Goal: Task Accomplishment & Management: Use online tool/utility

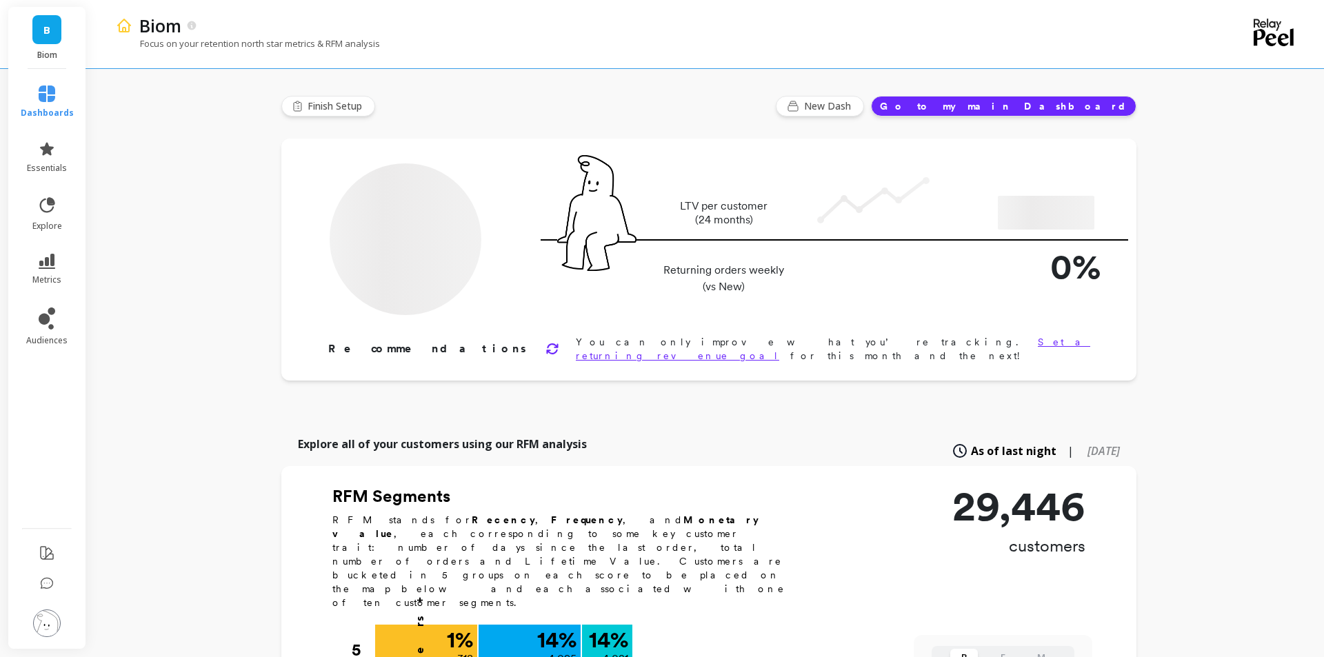
type input "Champions"
type input "4021"
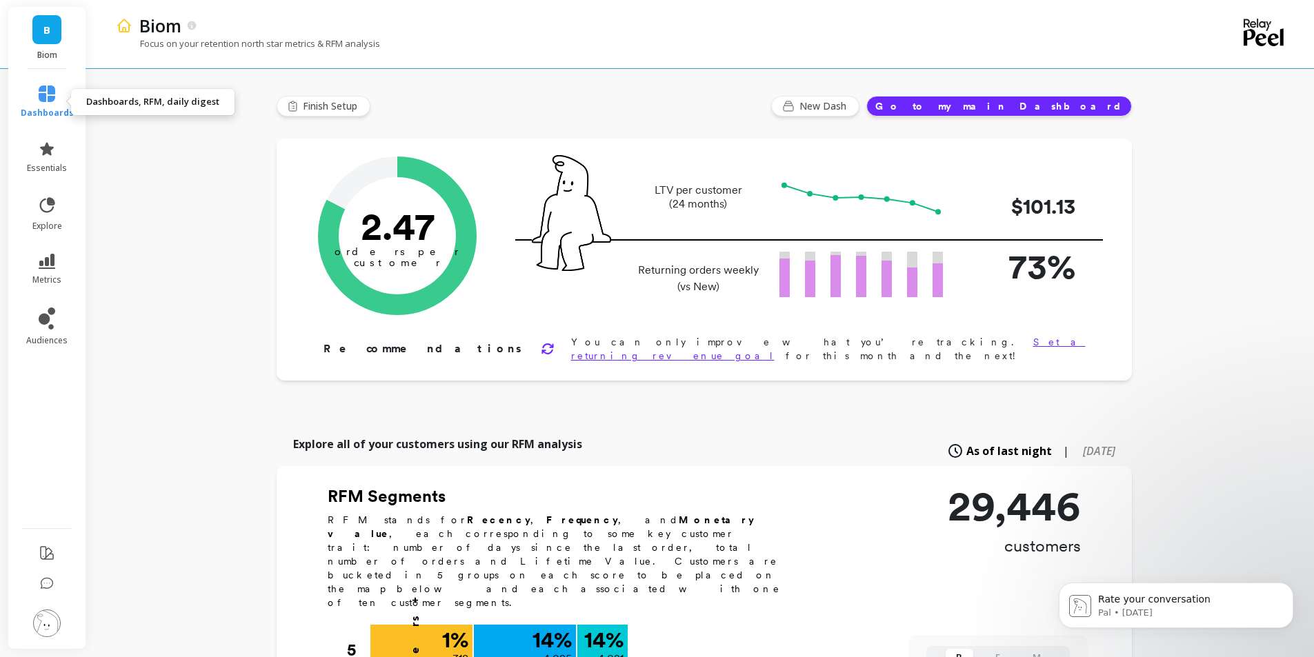
click at [57, 93] on link "dashboards" at bounding box center [47, 102] width 53 height 33
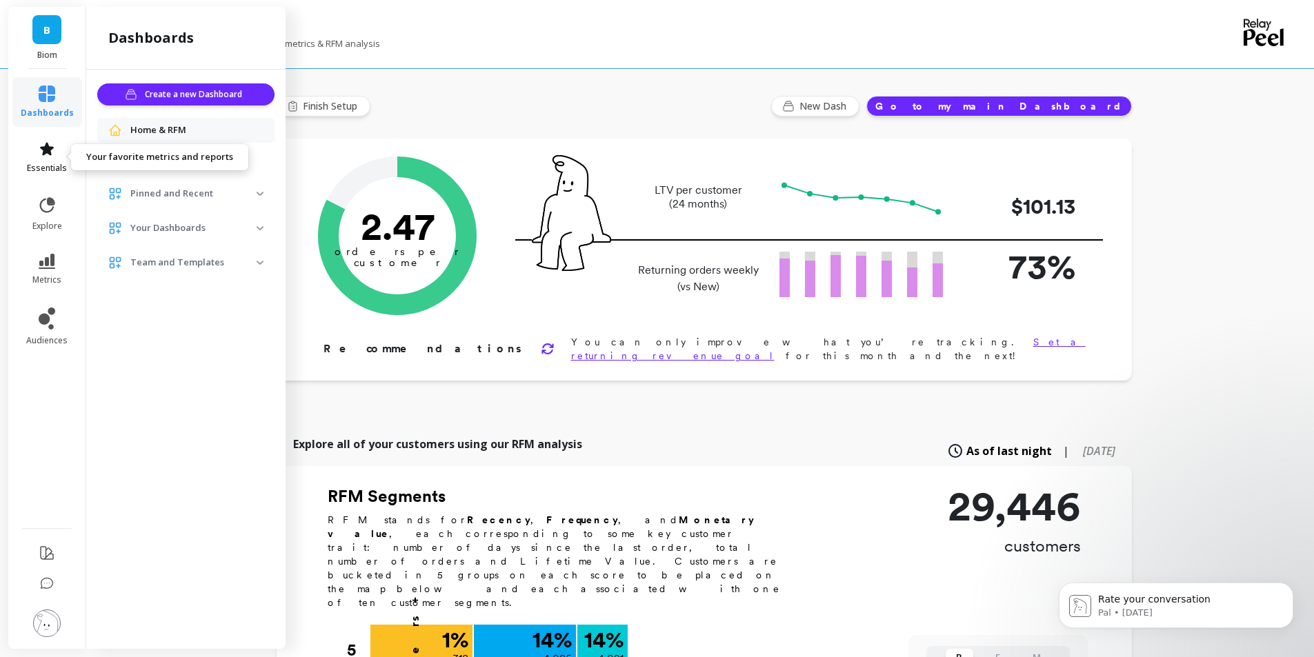
click at [47, 155] on icon at bounding box center [47, 149] width 17 height 17
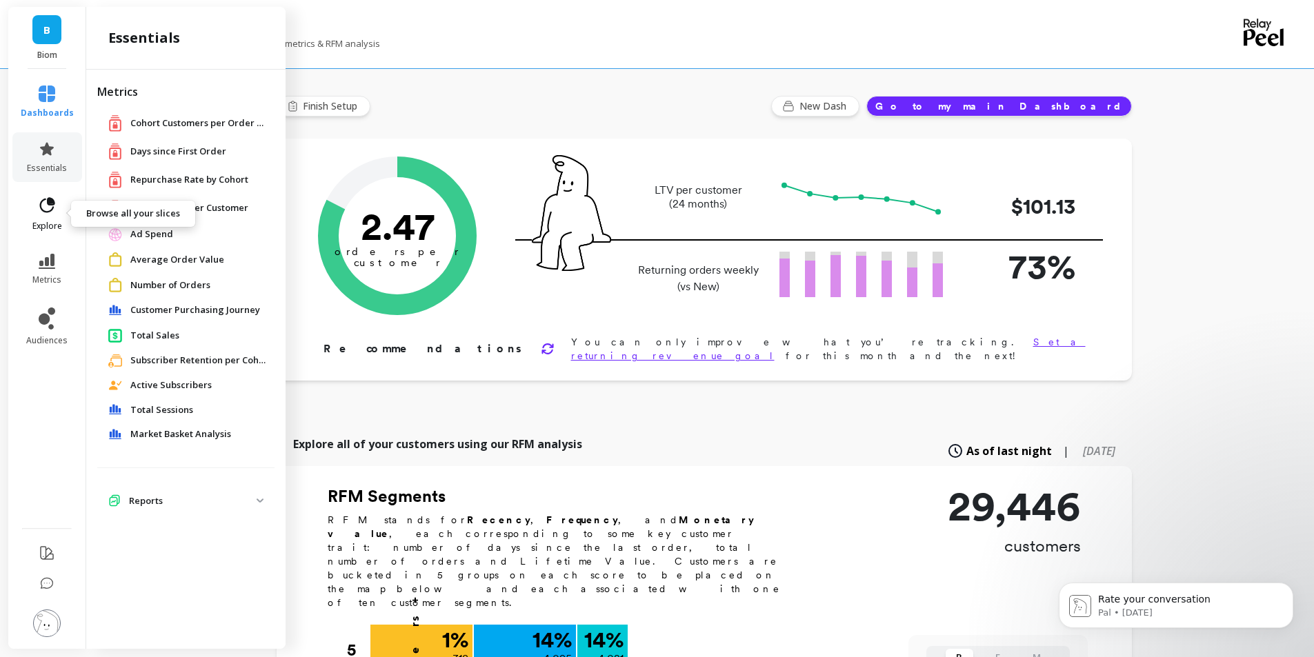
click at [71, 214] on link "explore" at bounding box center [47, 214] width 53 height 36
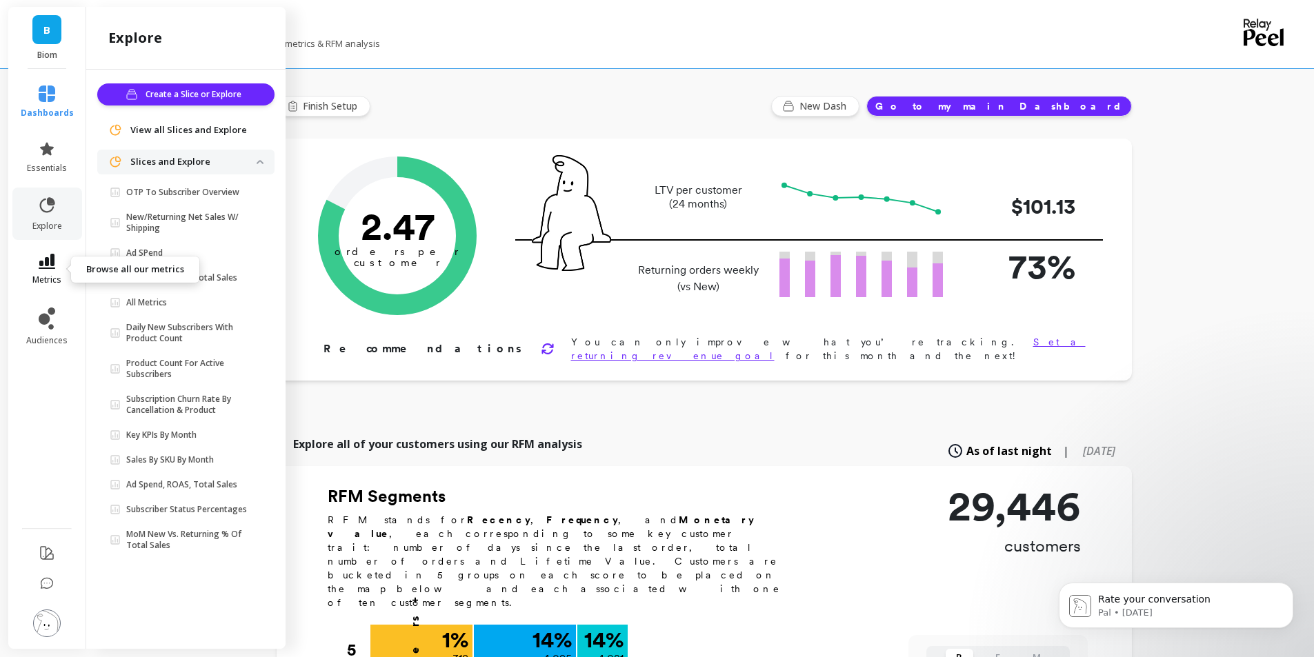
click at [49, 258] on icon at bounding box center [47, 261] width 17 height 15
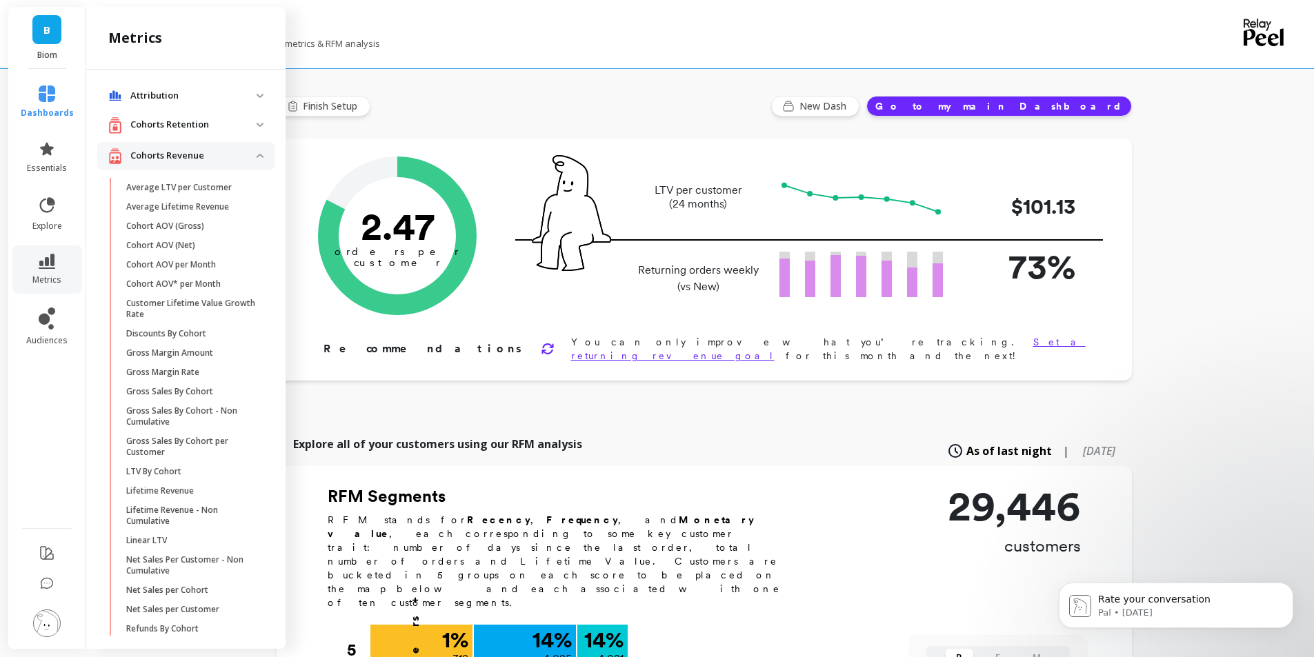
click at [50, 42] on link "B" at bounding box center [46, 29] width 29 height 29
